Goal: Task Accomplishment & Management: Complete application form

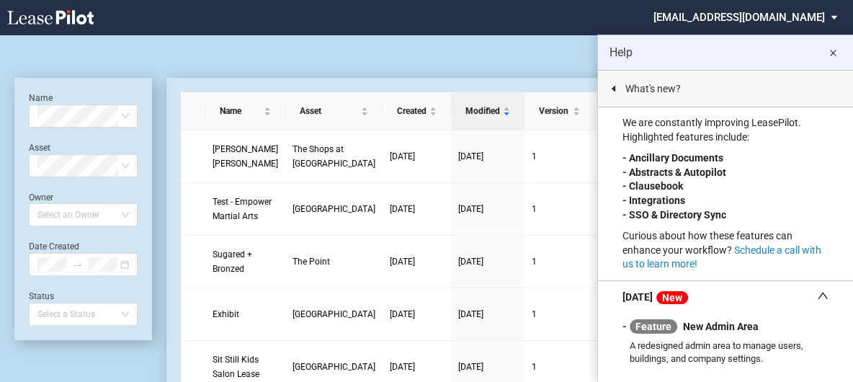
click at [833, 45] on md-icon "close" at bounding box center [832, 53] width 17 height 17
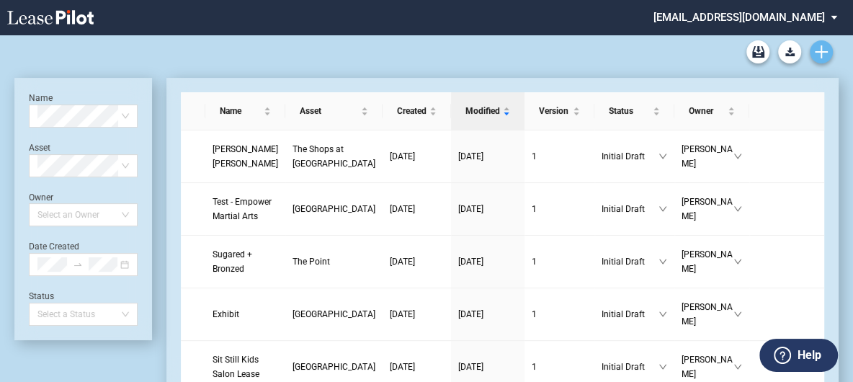
click at [819, 51] on use "Create new document" at bounding box center [821, 51] width 13 height 13
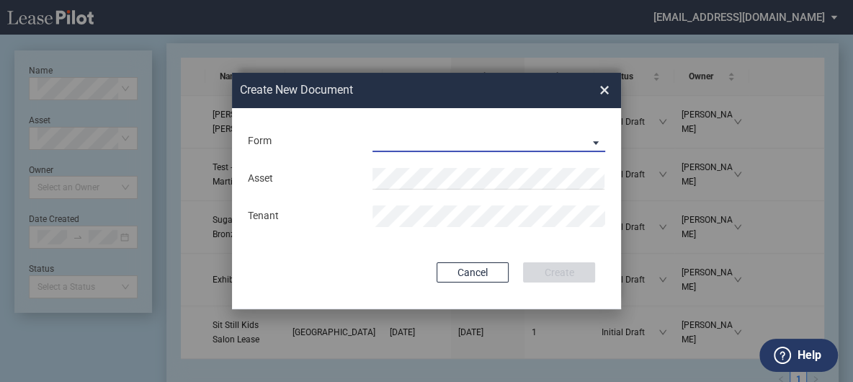
click at [594, 140] on md-select "Long Retail Lease Long Retail Lease Santana Row Long Retail Lease Hoboken Long …" at bounding box center [488, 141] width 233 height 22
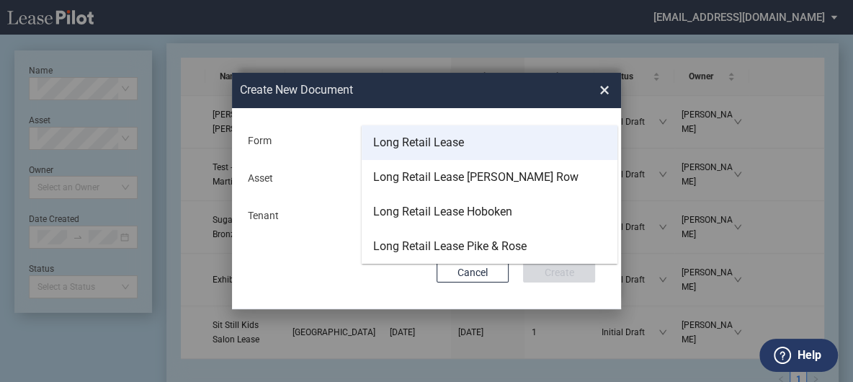
click at [460, 142] on div "Long Retail Lease" at bounding box center [418, 143] width 91 height 16
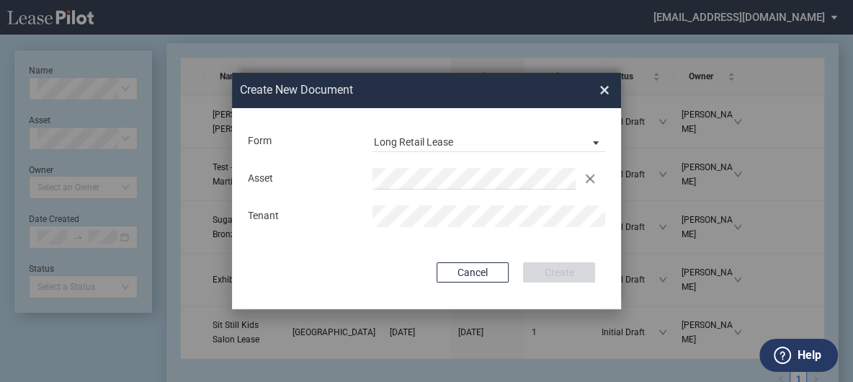
click at [455, 111] on div "Deal Type Retail Deal Type Retail Form Long Retail Lease Asset Clear Hauppauge …" at bounding box center [426, 208] width 389 height 201
click at [554, 267] on button "Create" at bounding box center [559, 272] width 72 height 20
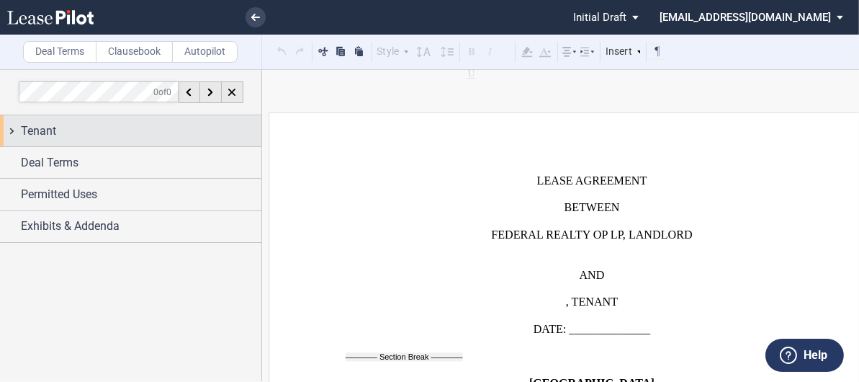
click at [12, 134] on div "Tenant" at bounding box center [130, 130] width 261 height 31
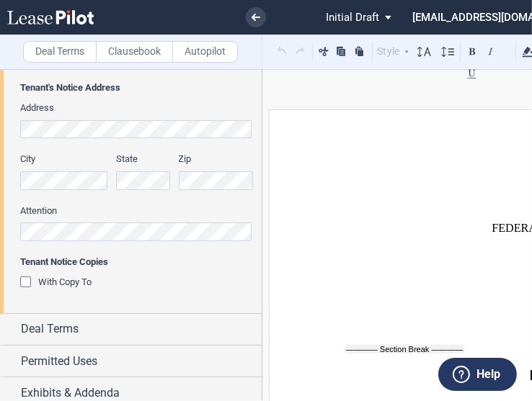
scroll to position [348, 0]
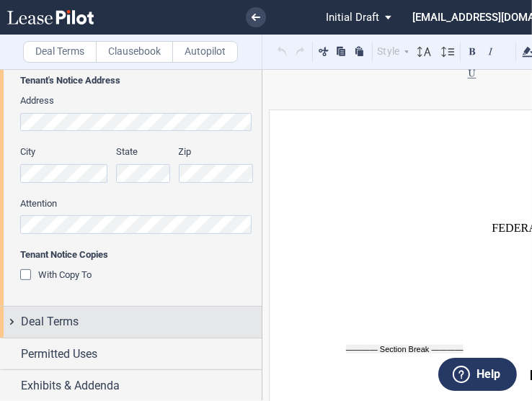
click at [47, 323] on span "Deal Terms" at bounding box center [50, 321] width 58 height 17
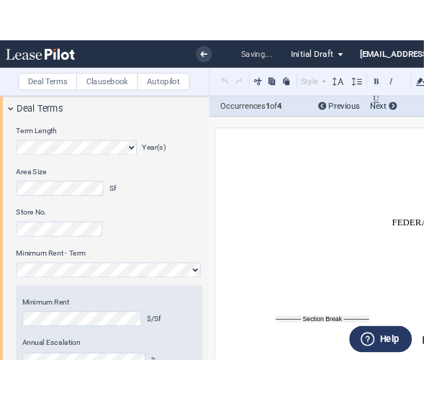
scroll to position [524, 0]
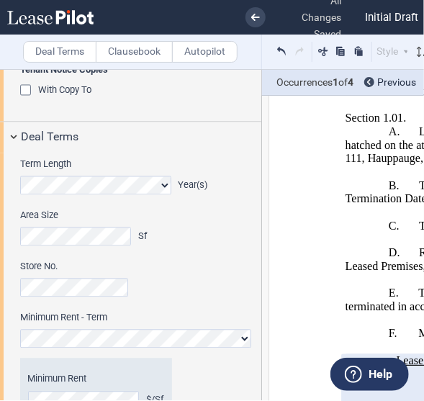
click at [239, 239] on div "Area Size Sf" at bounding box center [137, 235] width 249 height 51
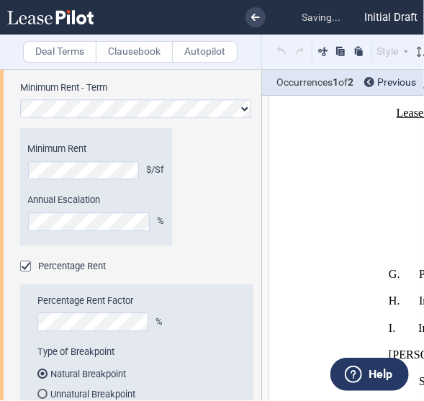
scroll to position [1016, 0]
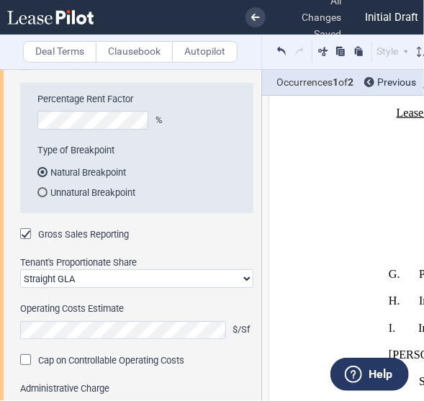
click at [156, 237] on div "Gross Sales Reporting" at bounding box center [136, 235] width 233 height 14
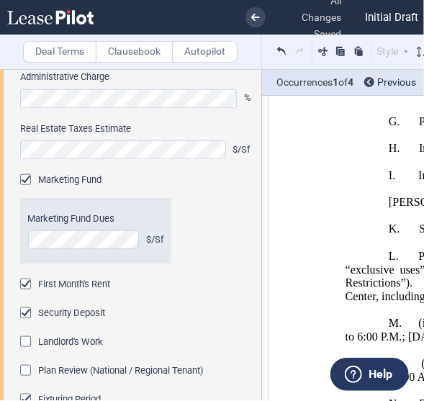
scroll to position [1333, 0]
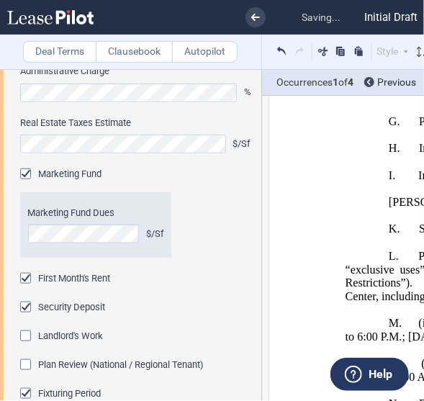
click at [21, 172] on div "Marketing Fund" at bounding box center [27, 176] width 14 height 14
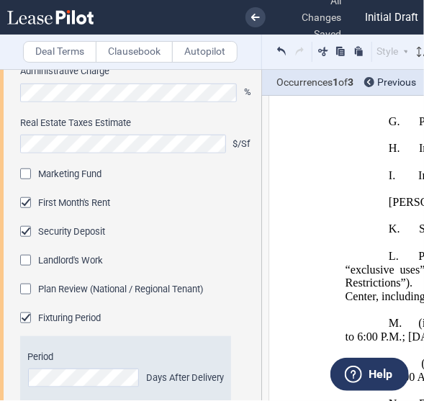
click at [72, 357] on label "Period" at bounding box center [126, 357] width 196 height 13
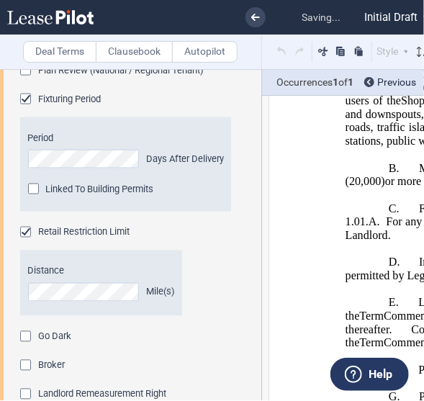
scroll to position [4550, 0]
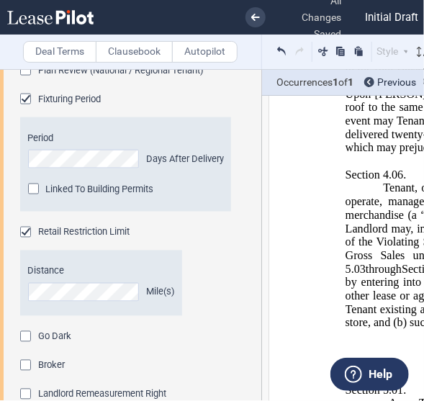
click at [27, 363] on div "Broker" at bounding box center [27, 367] width 14 height 14
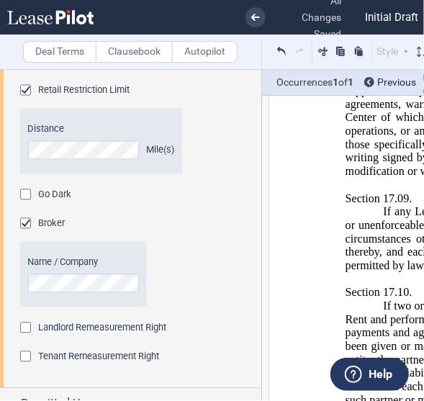
scroll to position [1745, 0]
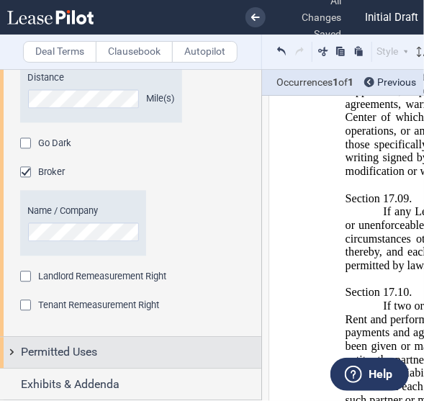
click at [12, 352] on div "Permitted Uses" at bounding box center [130, 353] width 261 height 31
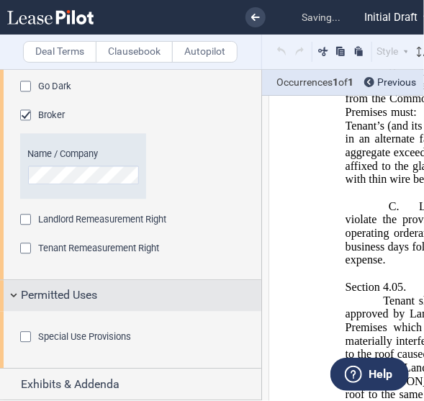
scroll to position [1032, 0]
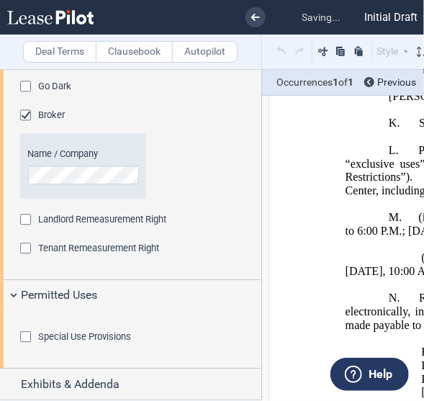
click at [25, 336] on div "Special Use Provisions" at bounding box center [27, 338] width 14 height 14
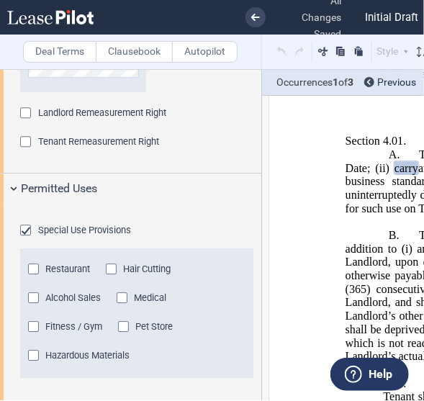
scroll to position [1938, 0]
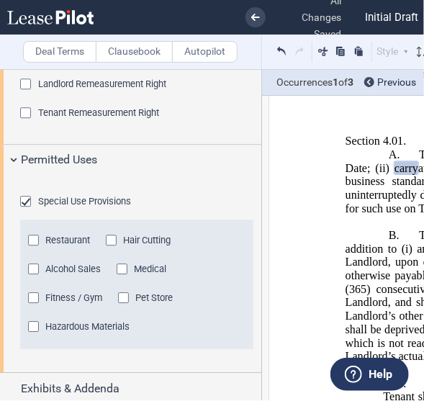
click at [32, 249] on div "Restaurant" at bounding box center [35, 242] width 14 height 14
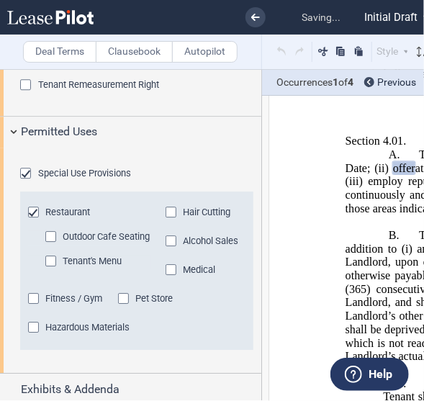
scroll to position [1995, 0]
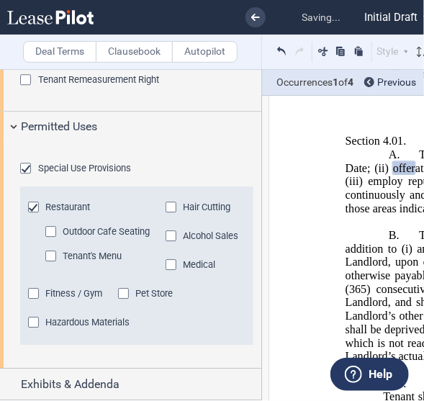
click at [55, 265] on div "Tenant's Menu" at bounding box center [52, 258] width 14 height 14
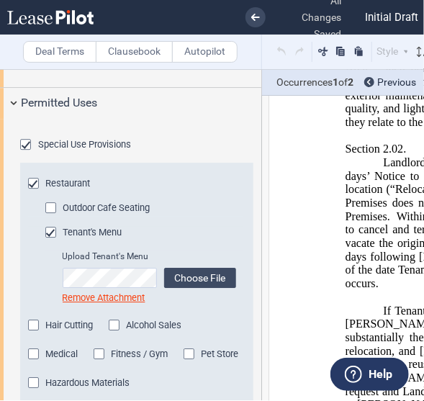
click at [50, 217] on div "Outdoor Cafe Seating" at bounding box center [52, 209] width 14 height 14
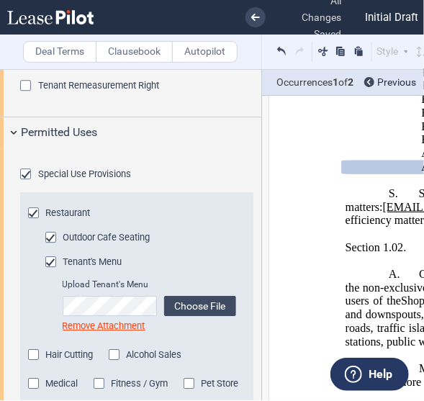
scroll to position [1964, 0]
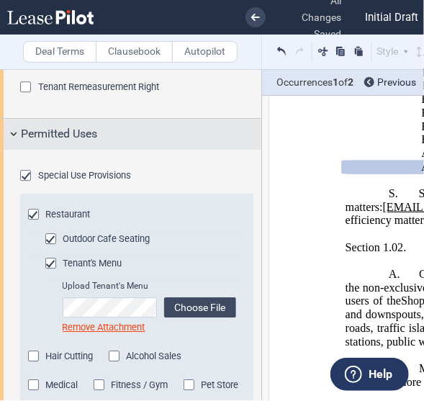
click at [7, 131] on div "Permitted Uses" at bounding box center [130, 134] width 261 height 31
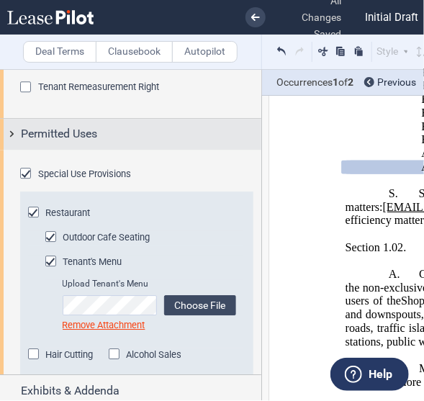
scroll to position [1745, 0]
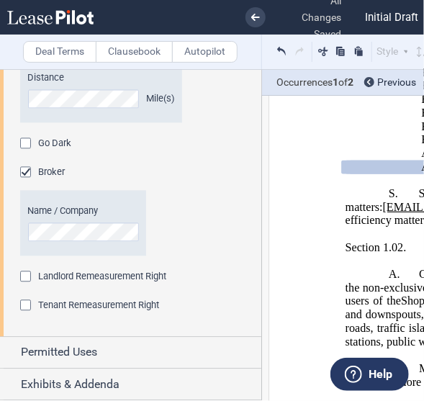
click at [185, 244] on div "Name / Company" at bounding box center [136, 233] width 233 height 76
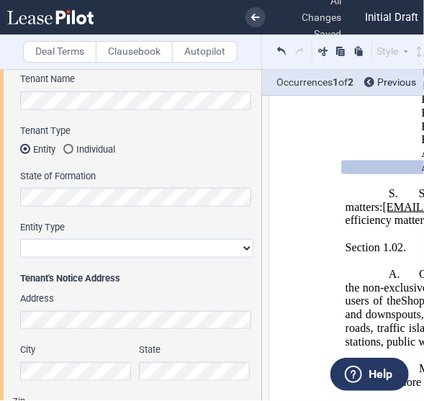
scroll to position [170, 0]
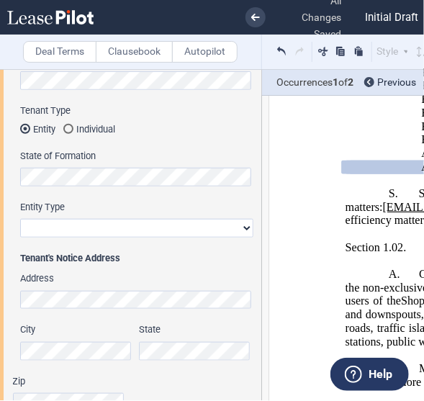
click at [135, 55] on label "Clausebook" at bounding box center [134, 52] width 77 height 22
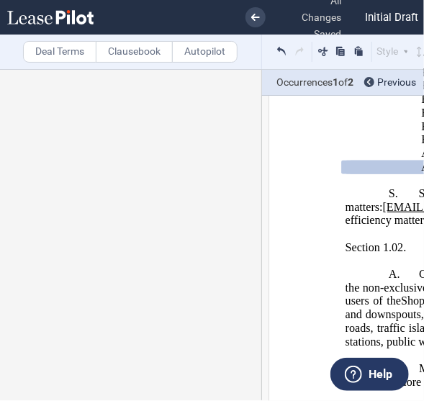
click at [54, 50] on label "Deal Terms" at bounding box center [59, 52] width 73 height 22
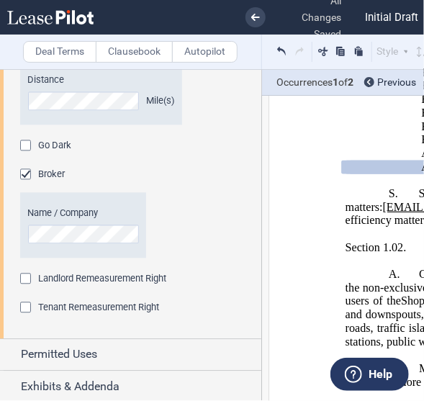
scroll to position [1745, 0]
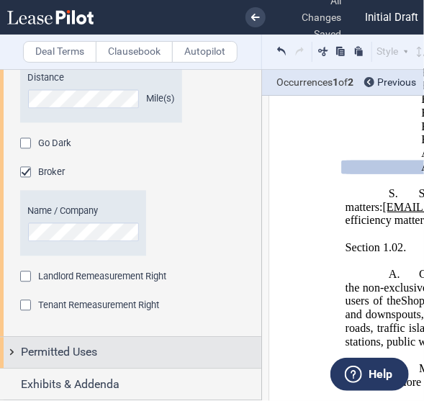
click at [170, 367] on div "Permitted Uses" at bounding box center [130, 353] width 261 height 31
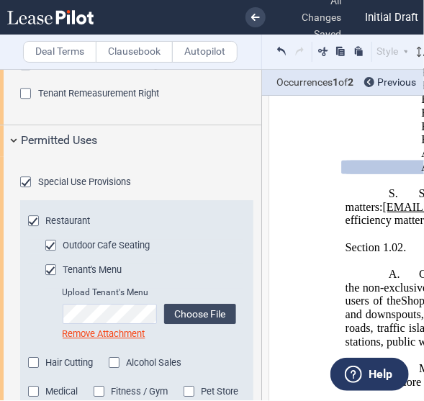
scroll to position [2134, 0]
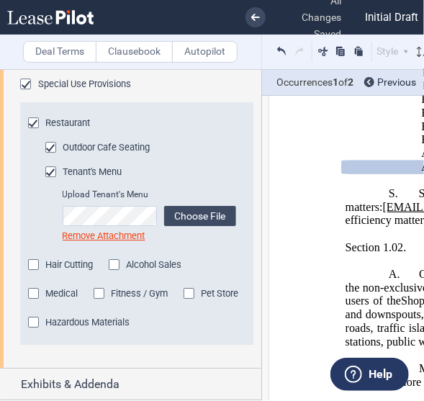
click at [151, 346] on div "Restaurant Restaurant Outdoor Cafe Seating Tenant's Menu Upload Tenant's Menu C…" at bounding box center [136, 233] width 233 height 253
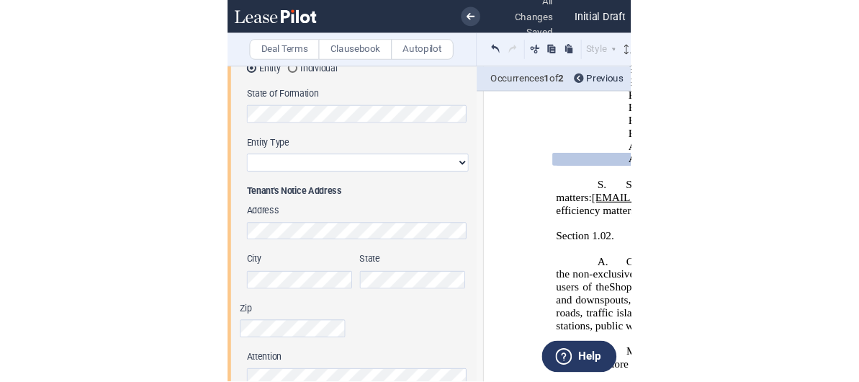
scroll to position [0, 0]
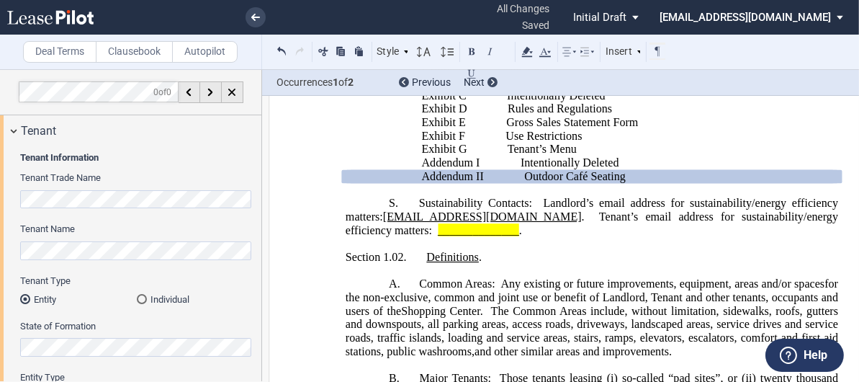
click at [219, 46] on label "Autopilot" at bounding box center [205, 52] width 66 height 22
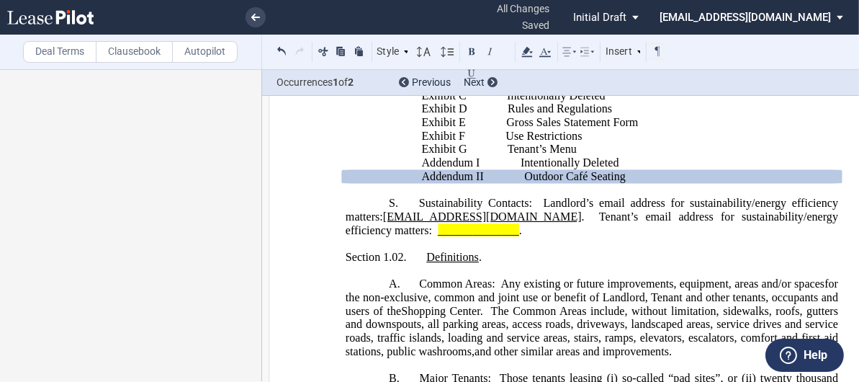
click at [138, 48] on label "Clausebook" at bounding box center [134, 52] width 77 height 22
click at [68, 50] on label "Deal Terms" at bounding box center [59, 52] width 73 height 22
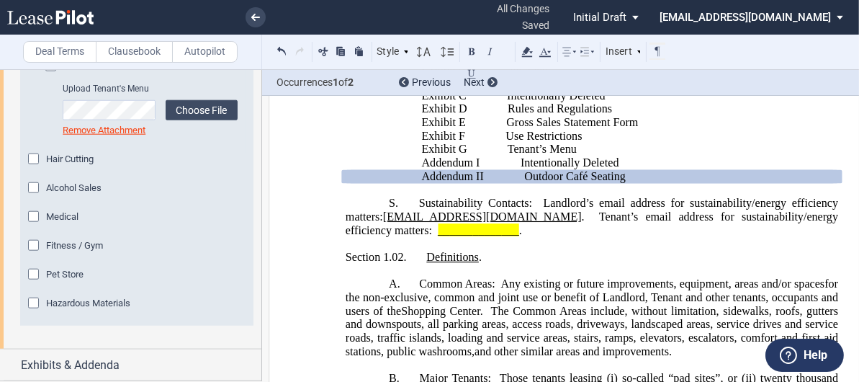
scroll to position [2190, 0]
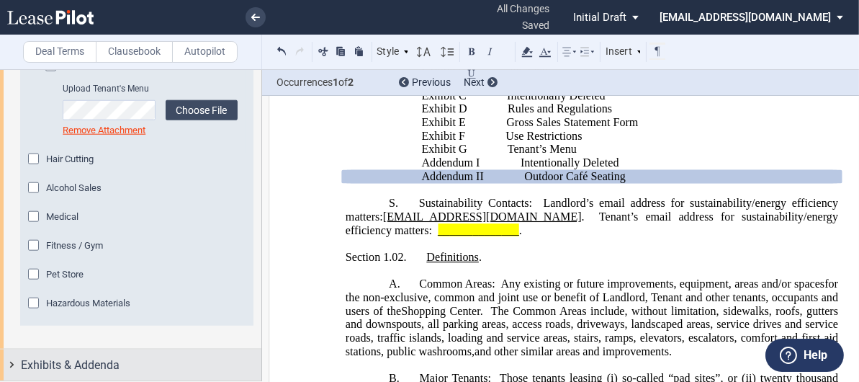
click at [39, 372] on span "Exhibits & Addenda" at bounding box center [70, 365] width 99 height 17
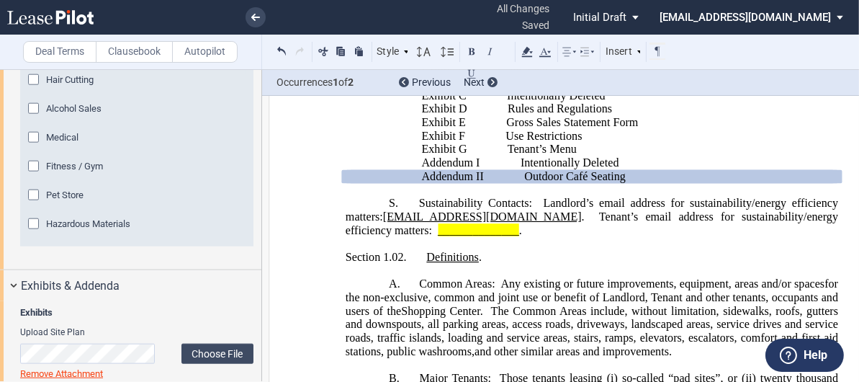
scroll to position [2438, 0]
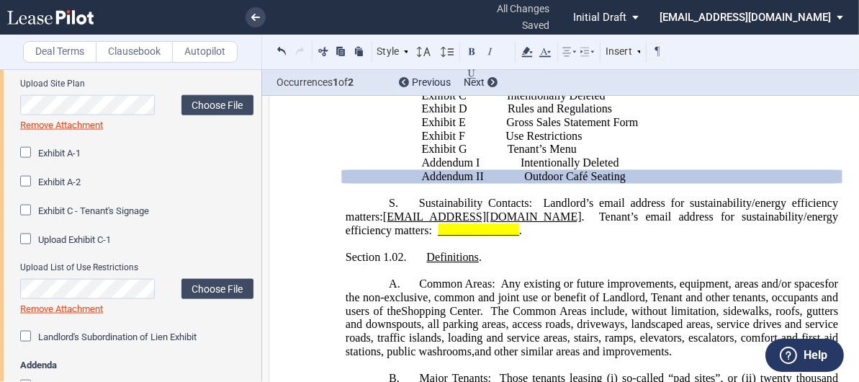
click at [22, 161] on div "Exhibit A-1" at bounding box center [27, 154] width 14 height 14
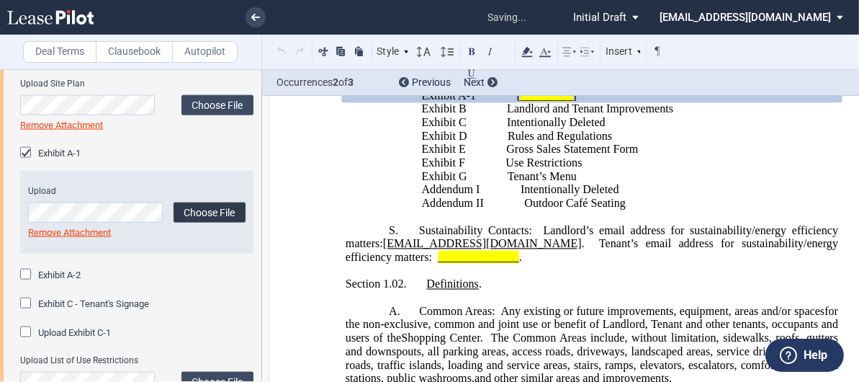
click at [202, 223] on label "Choose File" at bounding box center [210, 212] width 72 height 20
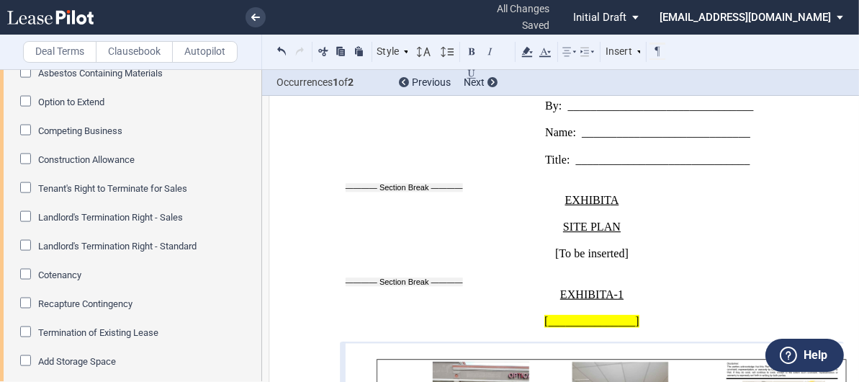
scroll to position [2834, 0]
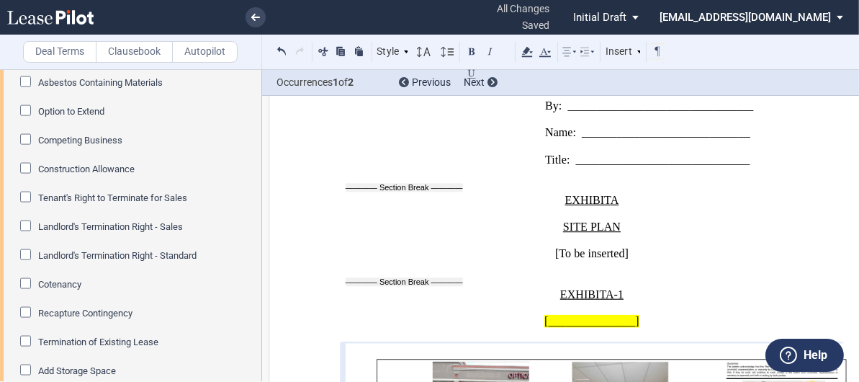
click at [27, 91] on div "Asbestos Containing Materials" at bounding box center [27, 83] width 14 height 14
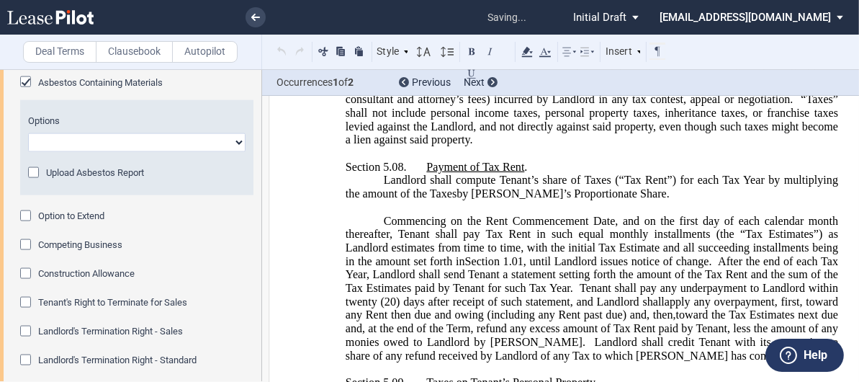
scroll to position [1762, 0]
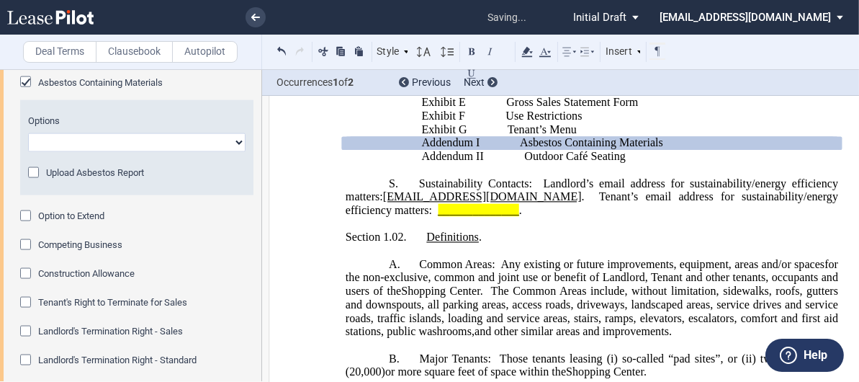
click at [236, 152] on select "Abatement Completed Landlord Will Perform Survey No Survey Required Asbestos Pr…" at bounding box center [137, 142] width 218 height 19
select select "asbestos present"
click at [28, 152] on select "Abatement Completed Landlord Will Perform Survey No Survey Required Asbestos Pr…" at bounding box center [137, 142] width 218 height 19
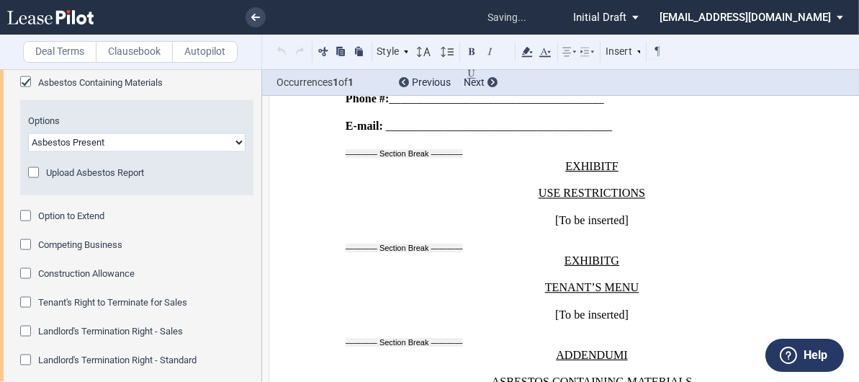
scroll to position [26770, 0]
click at [30, 182] on div "Upload Asbestos Report" at bounding box center [35, 174] width 14 height 14
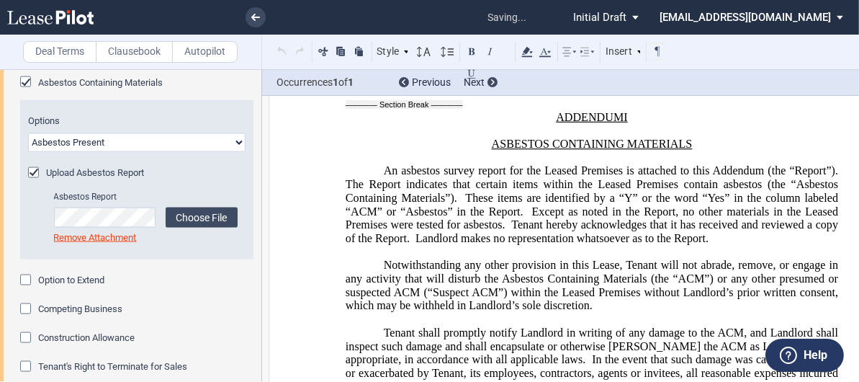
scroll to position [27008, 0]
click at [189, 228] on label "Choose File" at bounding box center [202, 217] width 72 height 20
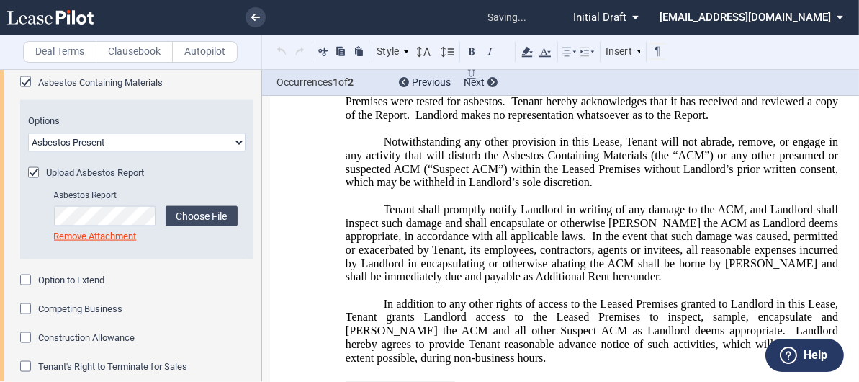
scroll to position [27131, 0]
drag, startPoint x: 257, startPoint y: 338, endPoint x: 255, endPoint y: 359, distance: 21.7
click at [255, 359] on div "Exhibits Upload Site Plan Choose File Loading Remove Attachment Exhibit A-1 Upl…" at bounding box center [130, 152] width 261 height 992
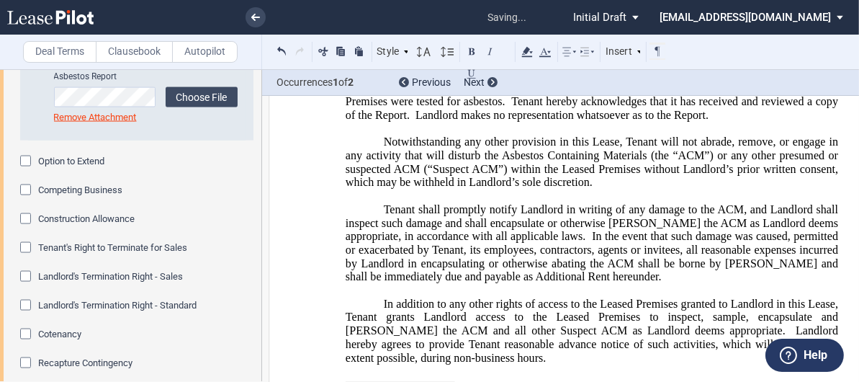
scroll to position [3024, 0]
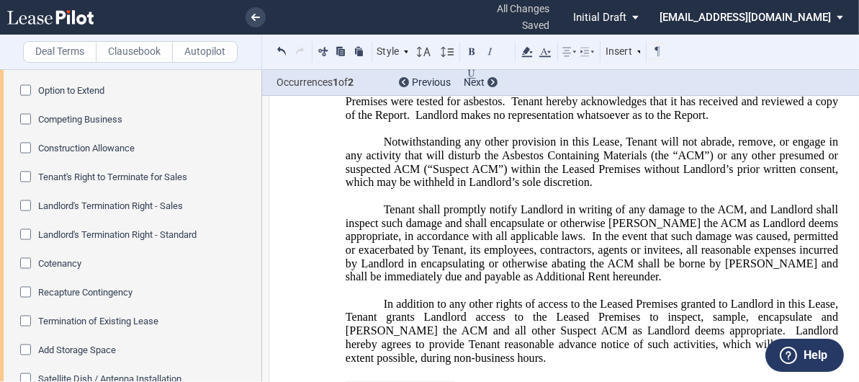
click at [23, 301] on div "Recapture Contingency" at bounding box center [27, 294] width 14 height 14
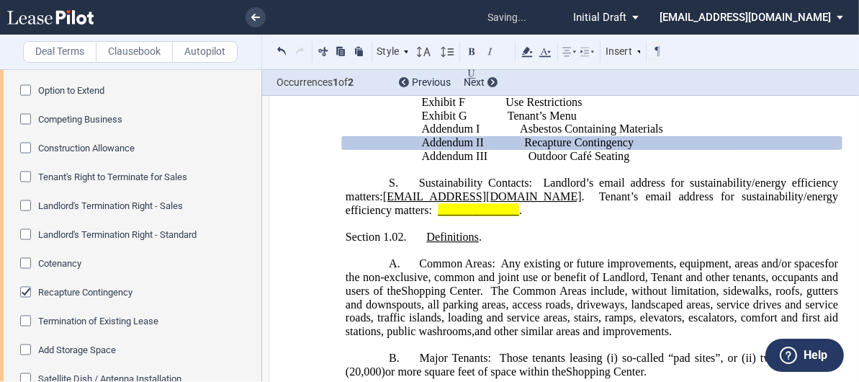
scroll to position [3180, 0]
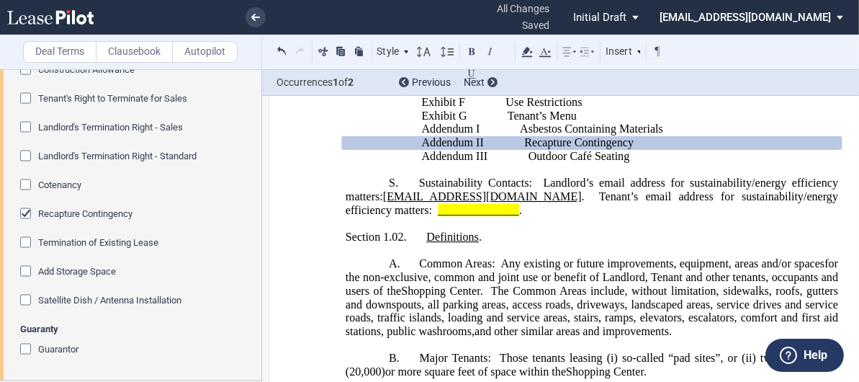
click at [27, 344] on div "Guarantor" at bounding box center [27, 351] width 14 height 14
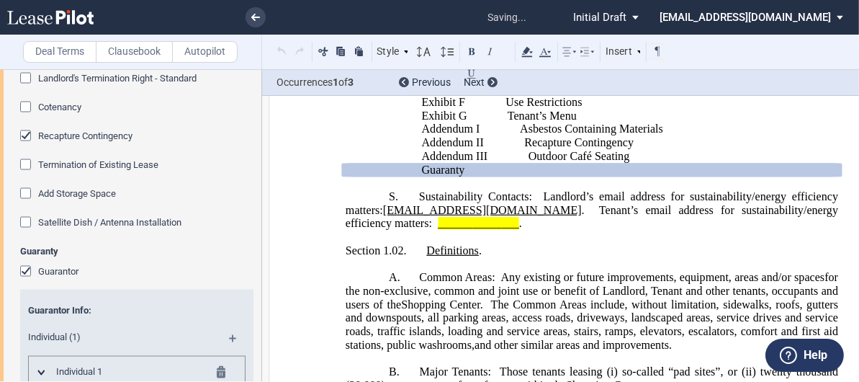
drag, startPoint x: 262, startPoint y: 328, endPoint x: 257, endPoint y: 352, distance: 23.6
click at [257, 352] on div "Deal Terms Clausebook Autopilot Style Article I Section 1.01 A. Subsection (i) …" at bounding box center [461, 225] width 922 height 313
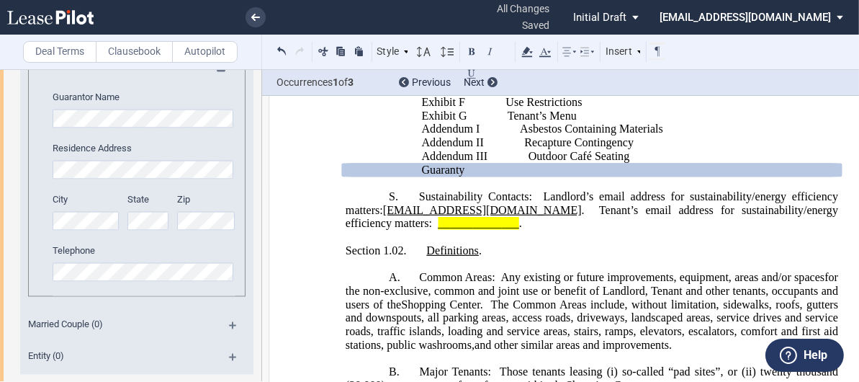
scroll to position [3474, 0]
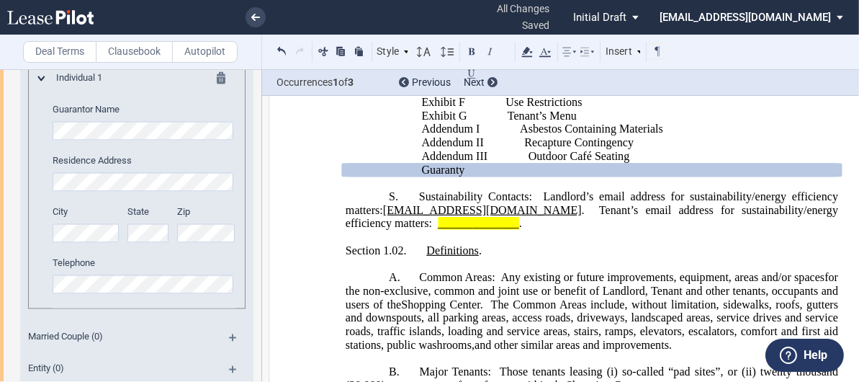
click at [646, 190] on p "﻿" at bounding box center [592, 183] width 493 height 14
click at [694, 123] on p "Exhibit G Tenant’s Menu" at bounding box center [630, 116] width 417 height 14
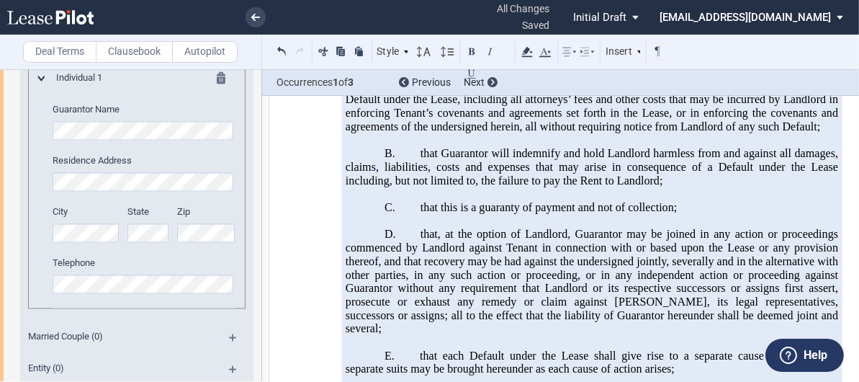
scroll to position [30762, 0]
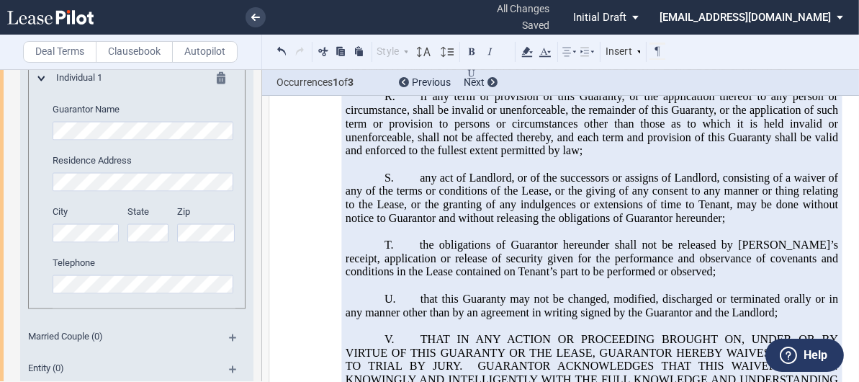
drag, startPoint x: 558, startPoint y: 272, endPoint x: 585, endPoint y: 339, distance: 71.7
click at [285, 55] on button at bounding box center [282, 50] width 17 height 17
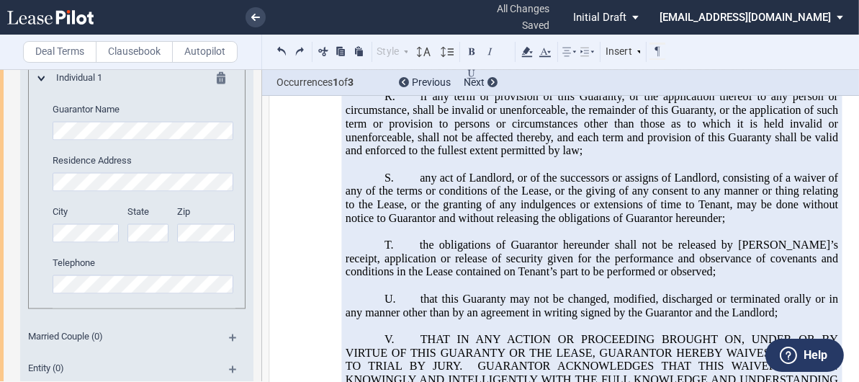
drag, startPoint x: 261, startPoint y: 349, endPoint x: 259, endPoint y: 406, distance: 57.7
click at [259, 381] on html ".bocls-1{fill:#26354a;fill-rule:evenodd} Loading... × all changes saved Pending…" at bounding box center [429, 191] width 859 height 382
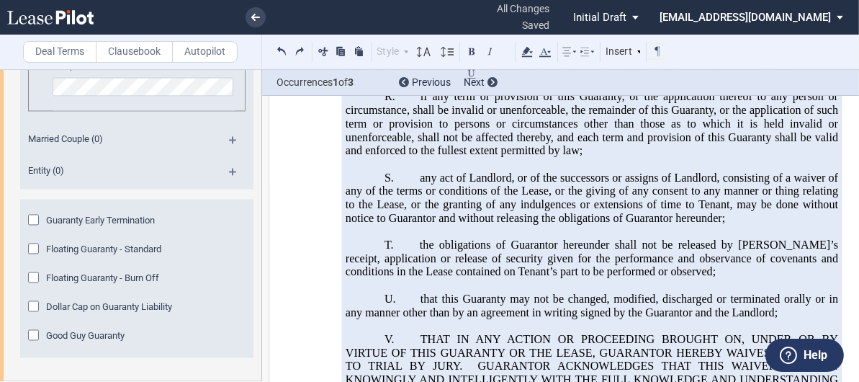
click at [29, 332] on div "Good Guy Guaranty" at bounding box center [35, 336] width 14 height 14
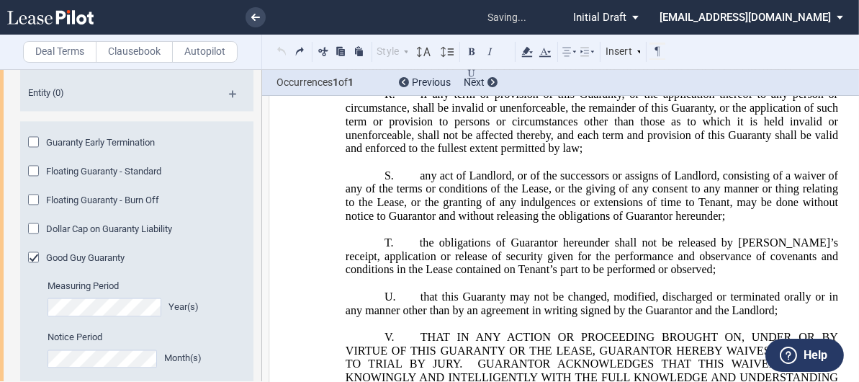
scroll to position [30760, 0]
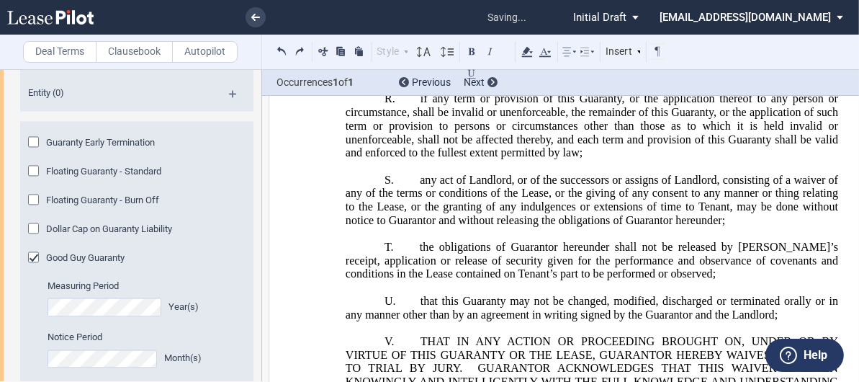
drag, startPoint x: 262, startPoint y: 362, endPoint x: 261, endPoint y: 387, distance: 25.3
click at [261, 381] on html ".bocls-1{fill:#26354a;fill-rule:evenodd} Loading... × saving... Pending... Pend…" at bounding box center [429, 191] width 859 height 382
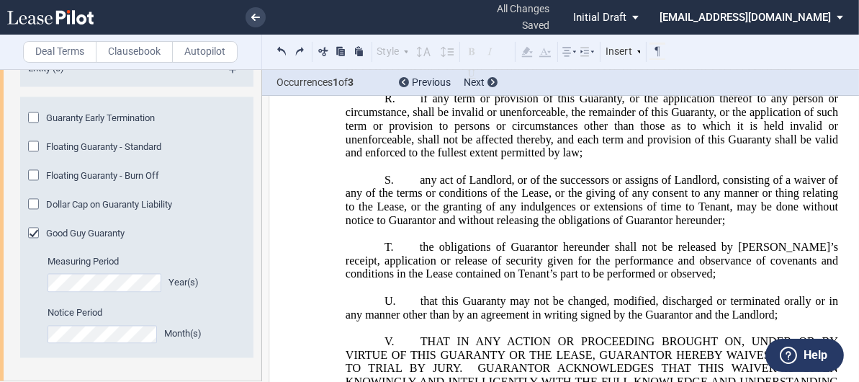
click at [844, 14] on md-select "ldennis@federalrealty.com Settings Sign Out" at bounding box center [756, 16] width 197 height 32
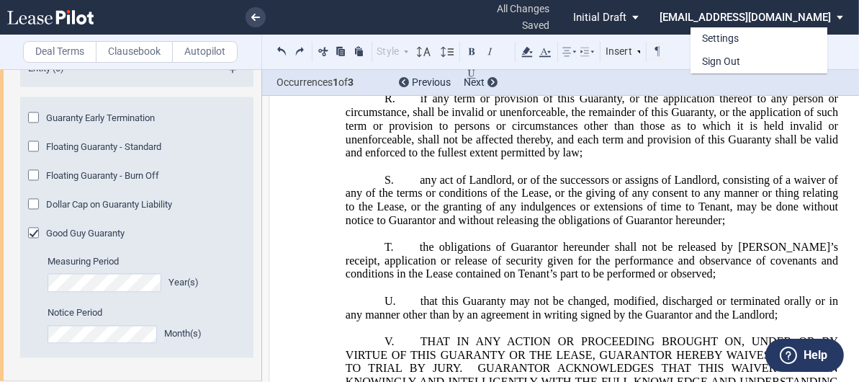
click at [675, 15] on md-backdrop at bounding box center [429, 191] width 859 height 382
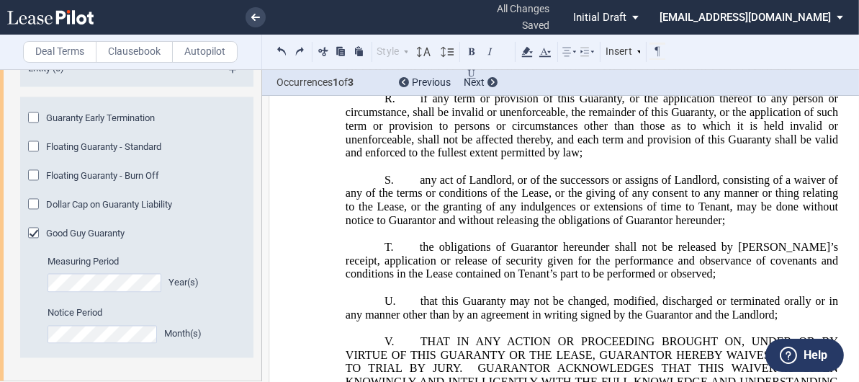
click at [647, 15] on span "status: \a\aInitial Draft\a\a\a\a\a" at bounding box center [638, 17] width 17 height 35
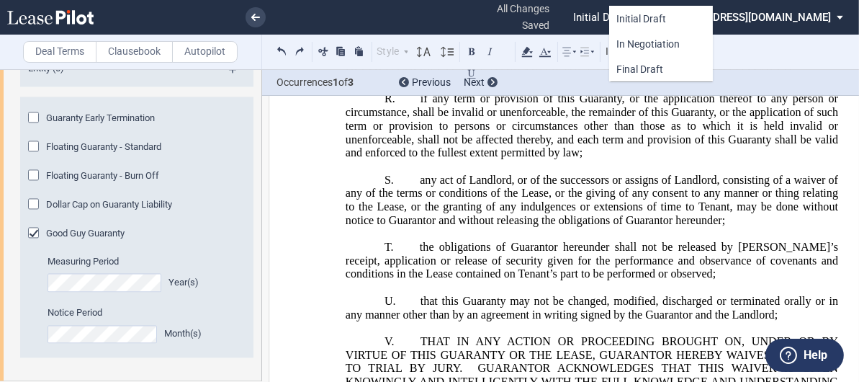
click at [679, 166] on md-backdrop at bounding box center [429, 191] width 859 height 382
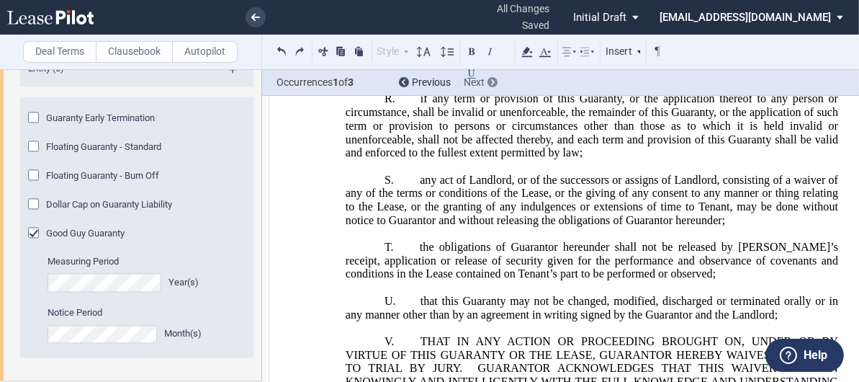
click at [475, 85] on span "Next" at bounding box center [474, 82] width 21 height 12
click at [48, 53] on label "Deal Terms" at bounding box center [59, 52] width 73 height 22
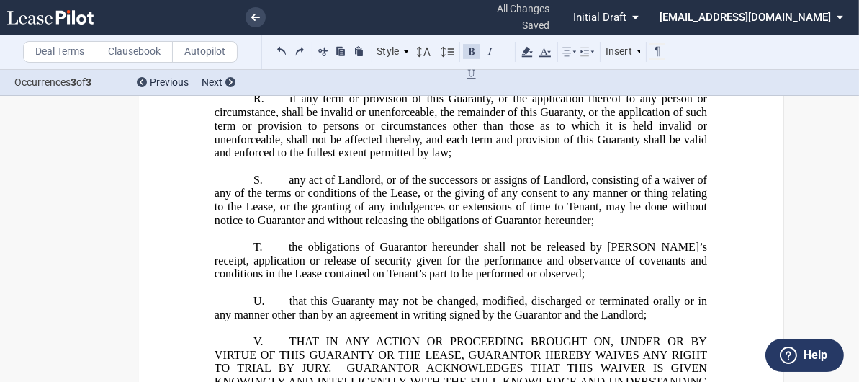
click at [48, 53] on label "Deal Terms" at bounding box center [59, 52] width 73 height 22
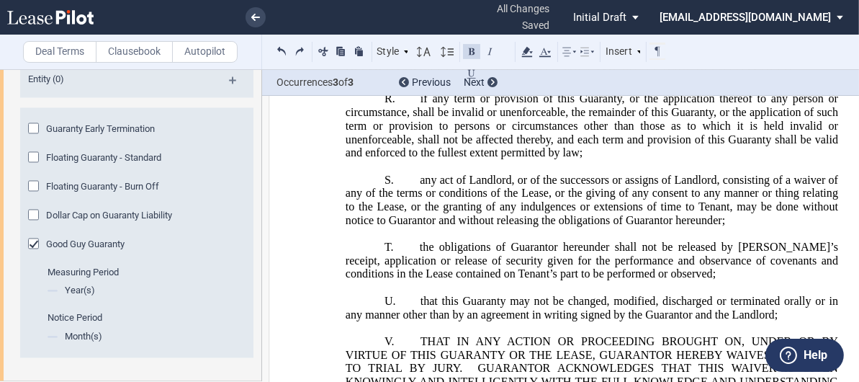
scroll to position [0, 0]
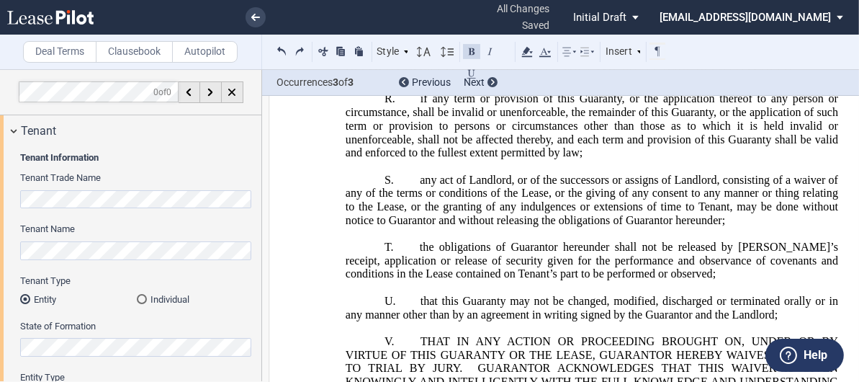
click at [557, 10] on span "all changes saved" at bounding box center [518, 18] width 76 height 48
click at [254, 22] on link at bounding box center [256, 17] width 20 height 20
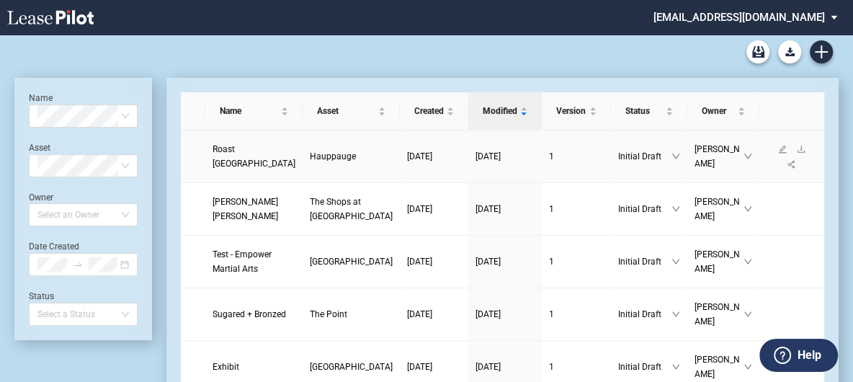
click at [225, 161] on span "Roast [GEOGRAPHIC_DATA]" at bounding box center [253, 156] width 83 height 24
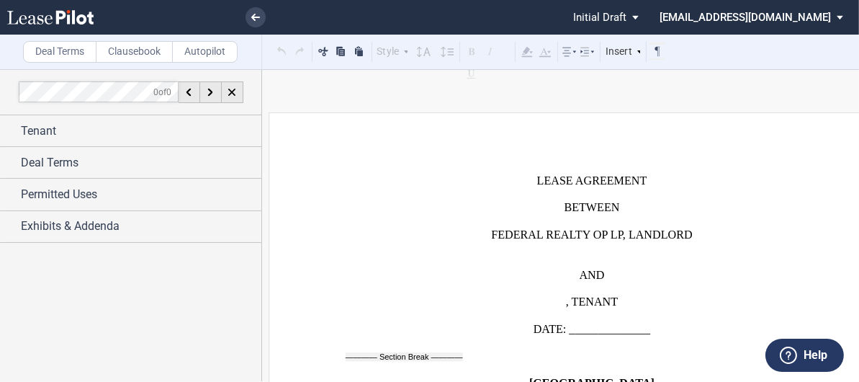
click at [842, 16] on md-select "[EMAIL_ADDRESS][DOMAIN_NAME] Settings Sign Out" at bounding box center [756, 16] width 197 height 32
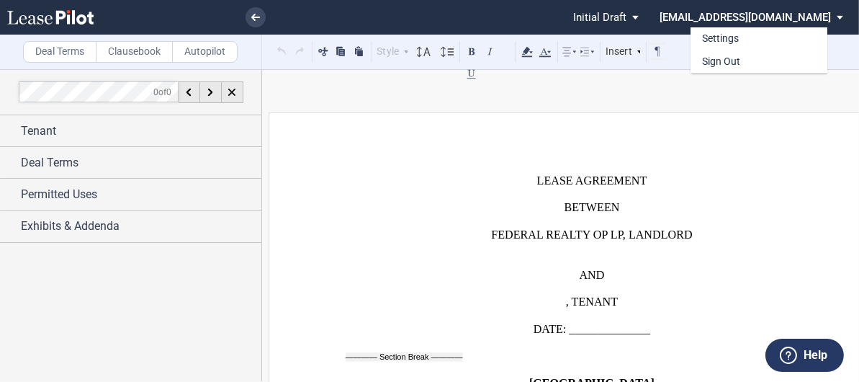
click at [842, 16] on div "Settings Sign Out" at bounding box center [780, 40] width 178 height 68
click at [817, 103] on md-backdrop at bounding box center [429, 191] width 859 height 382
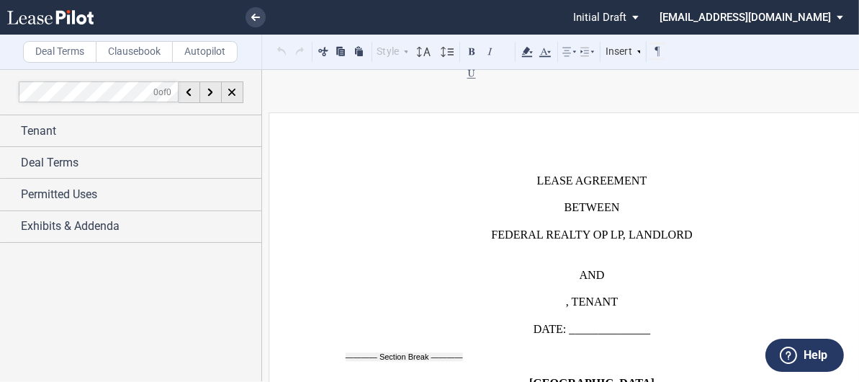
click at [647, 14] on span "status: \a\aInitial Draft\a\a\a\a\a" at bounding box center [638, 17] width 17 height 35
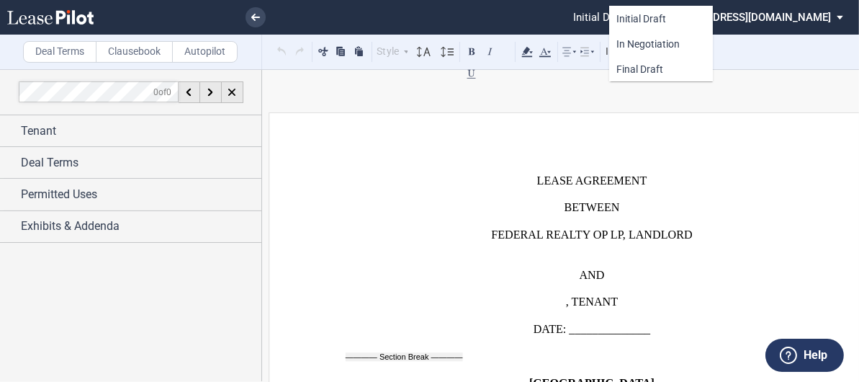
click at [679, 107] on md-backdrop at bounding box center [429, 191] width 859 height 382
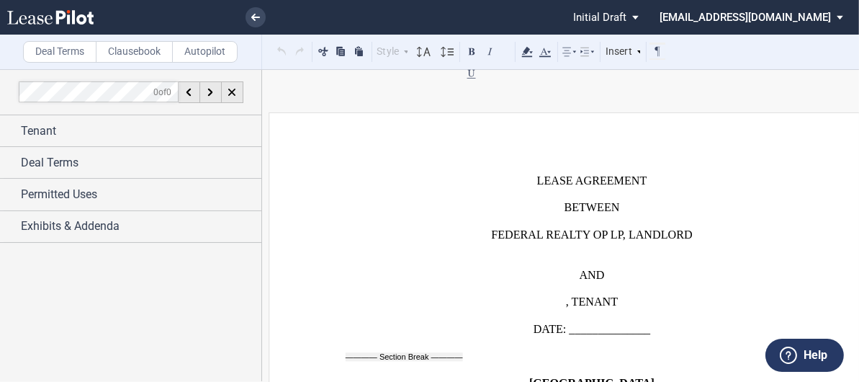
click at [802, 16] on md-select "[EMAIL_ADDRESS][DOMAIN_NAME]" at bounding box center [756, 16] width 197 height 32
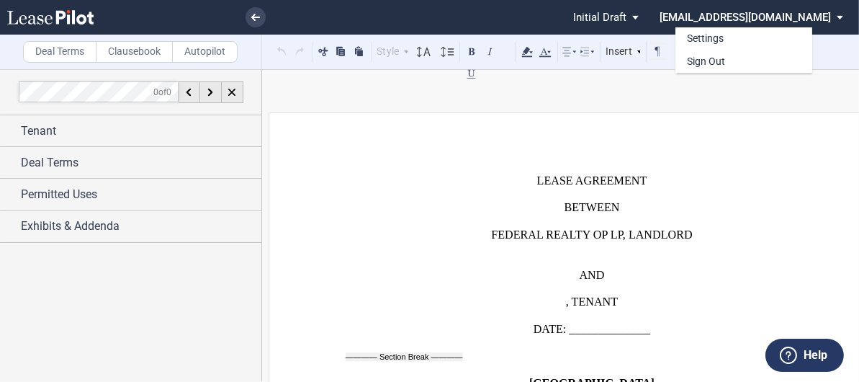
click at [782, 197] on md-backdrop at bounding box center [429, 191] width 859 height 382
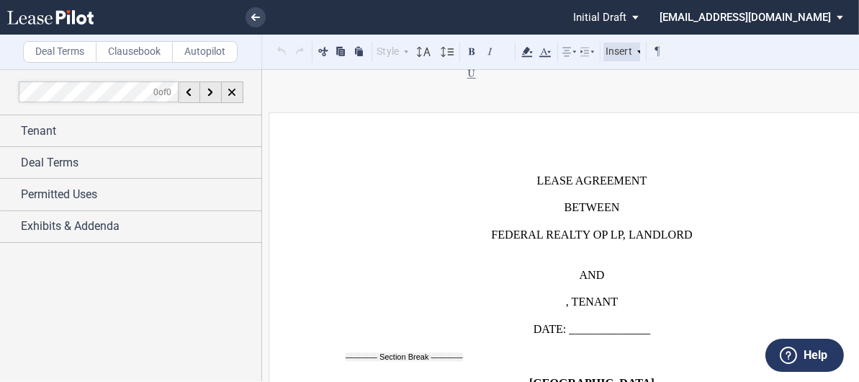
click at [640, 51] on use at bounding box center [639, 51] width 5 height 3
click at [570, 161] on p "﻿" at bounding box center [592, 168] width 493 height 14
drag, startPoint x: 691, startPoint y: 3, endPoint x: 419, endPoint y: 173, distance: 321.0
click at [419, 173] on p "﻿" at bounding box center [592, 168] width 493 height 14
click at [75, 17] on icon at bounding box center [50, 17] width 86 height 14
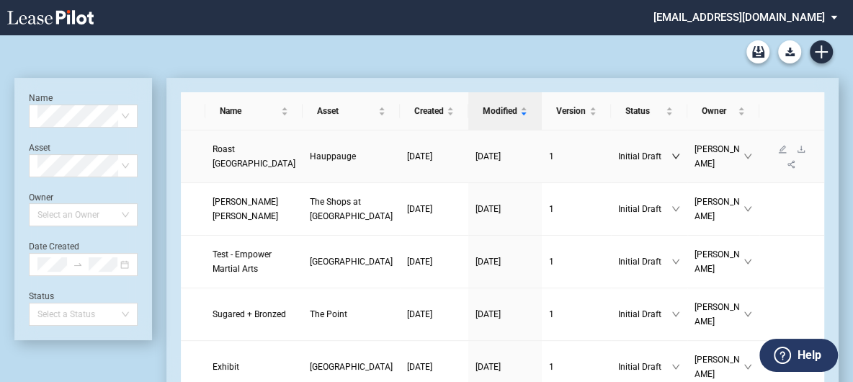
click at [671, 161] on icon "down" at bounding box center [675, 156] width 9 height 9
click at [743, 160] on icon "down" at bounding box center [747, 156] width 9 height 9
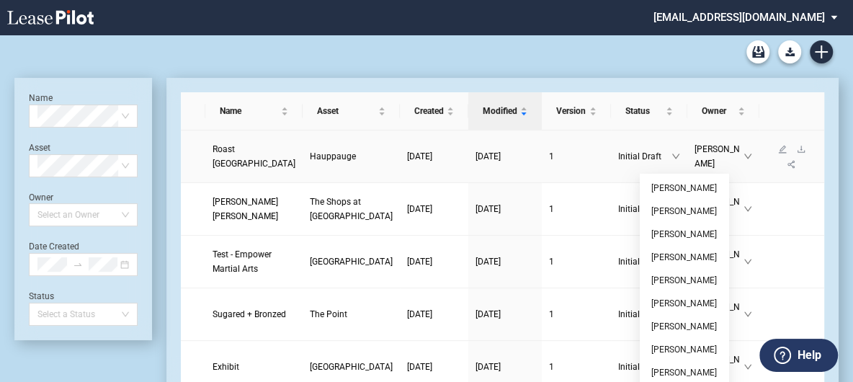
click at [542, 171] on td "1" at bounding box center [576, 156] width 69 height 53
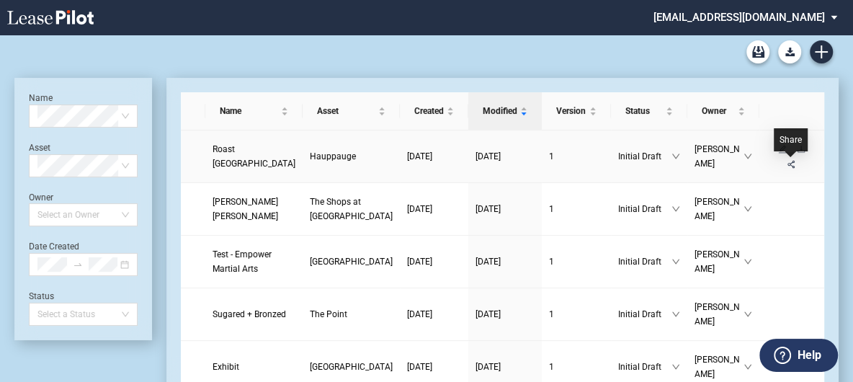
click at [789, 161] on icon "share-alt" at bounding box center [791, 164] width 9 height 9
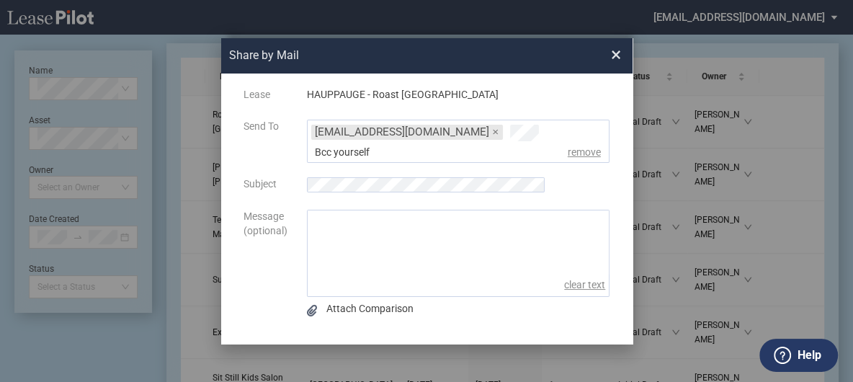
scroll to position [54, 0]
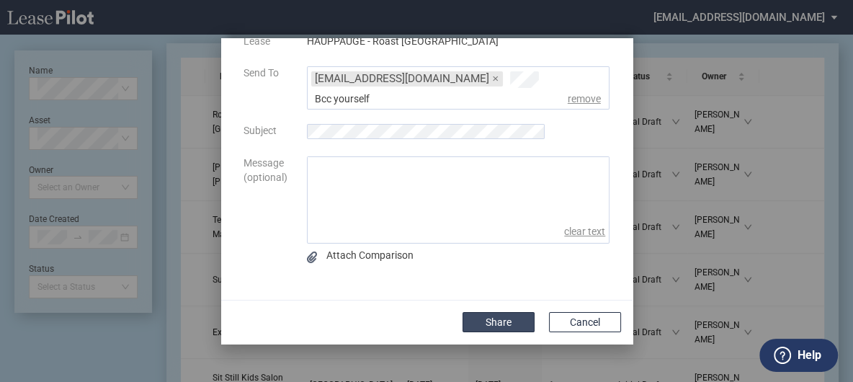
click at [494, 318] on button "Share" at bounding box center [498, 322] width 72 height 20
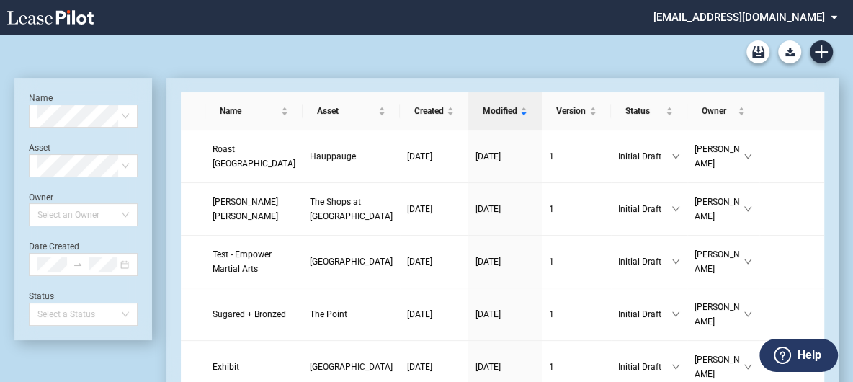
scroll to position [35, 0]
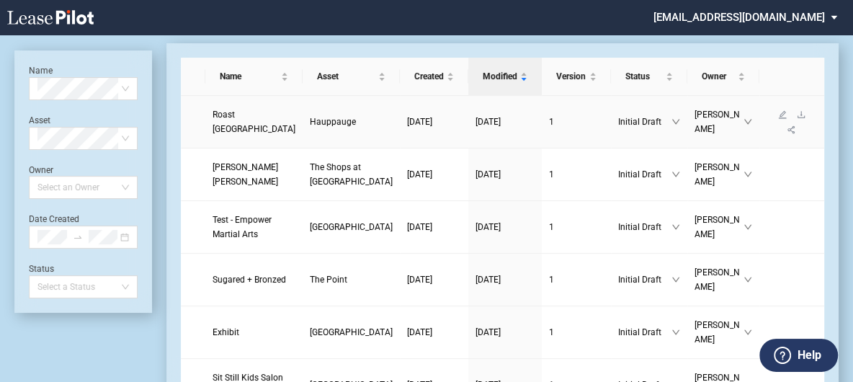
click at [215, 136] on link "Roast Sandwich House" at bounding box center [253, 121] width 83 height 29
click at [230, 120] on span "Roast Sandwich House" at bounding box center [253, 121] width 83 height 24
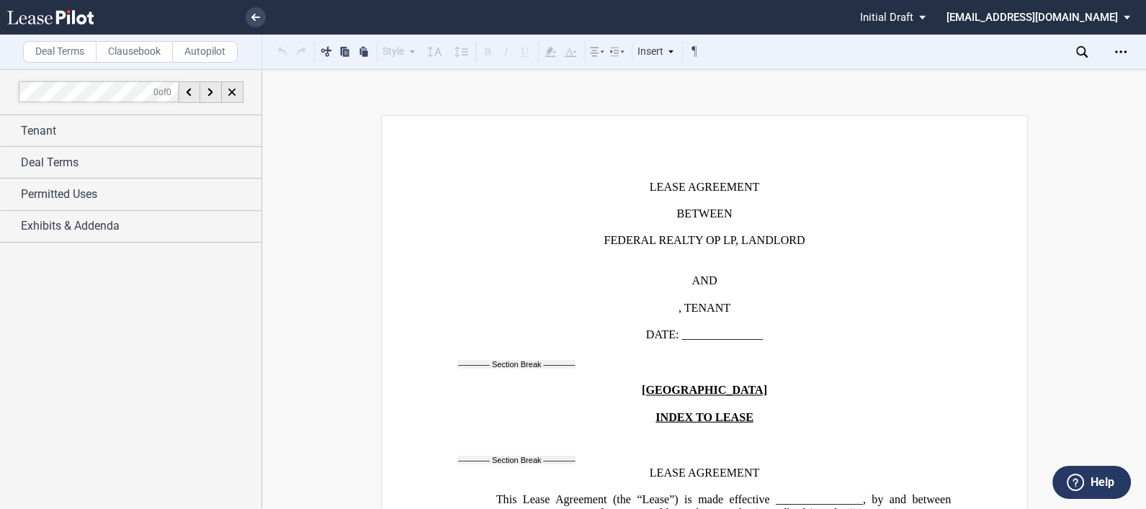
click at [859, 55] on icon "Open Lease options menu" at bounding box center [1121, 52] width 12 height 12
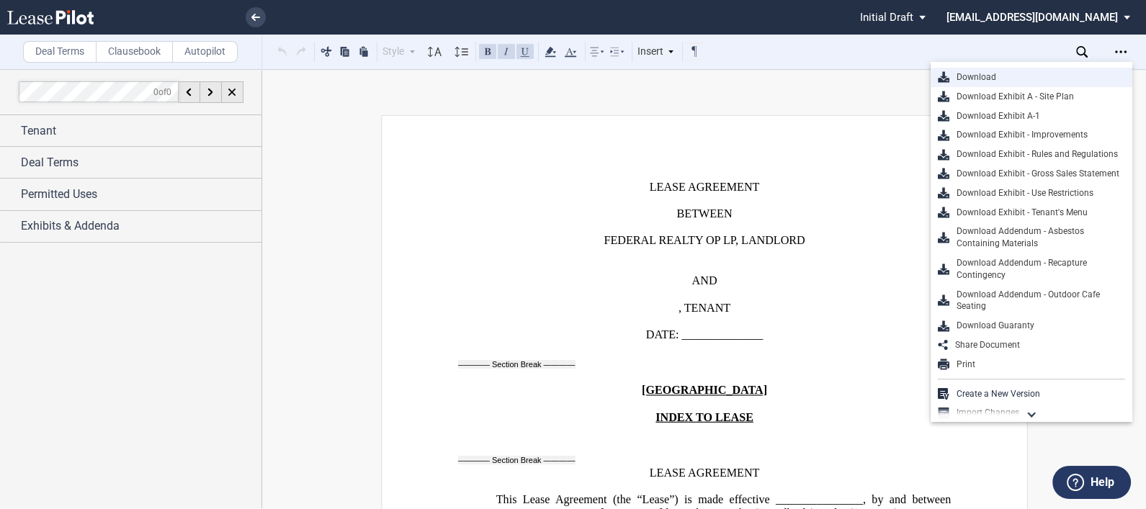
click at [859, 79] on div "Download" at bounding box center [1037, 77] width 176 height 12
